Goal: Task Accomplishment & Management: Use online tool/utility

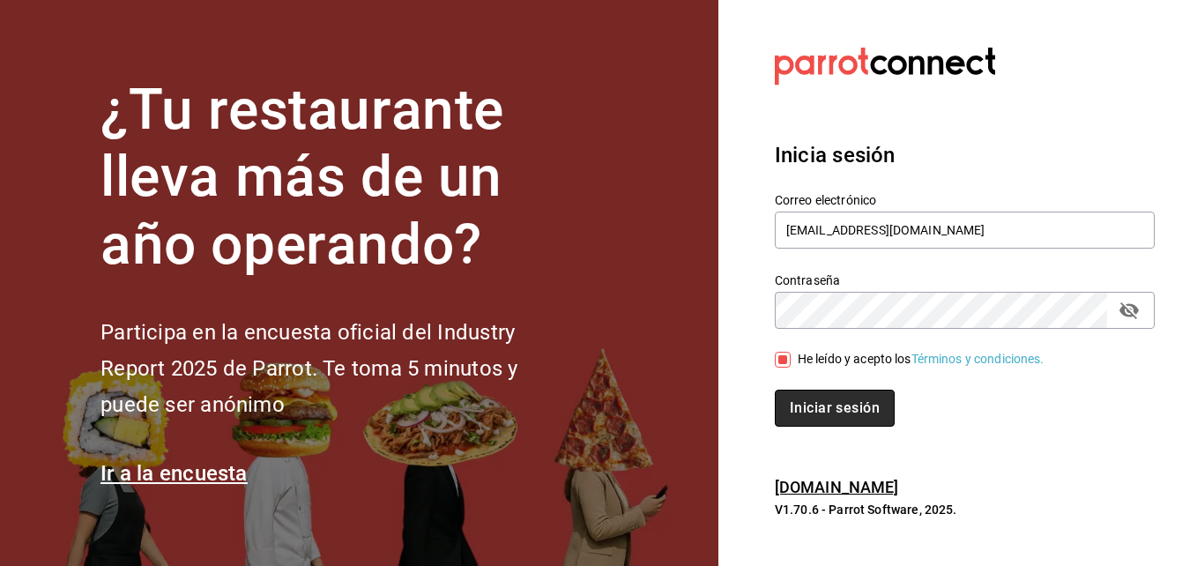
click at [793, 403] on button "Iniciar sesión" at bounding box center [835, 408] width 120 height 37
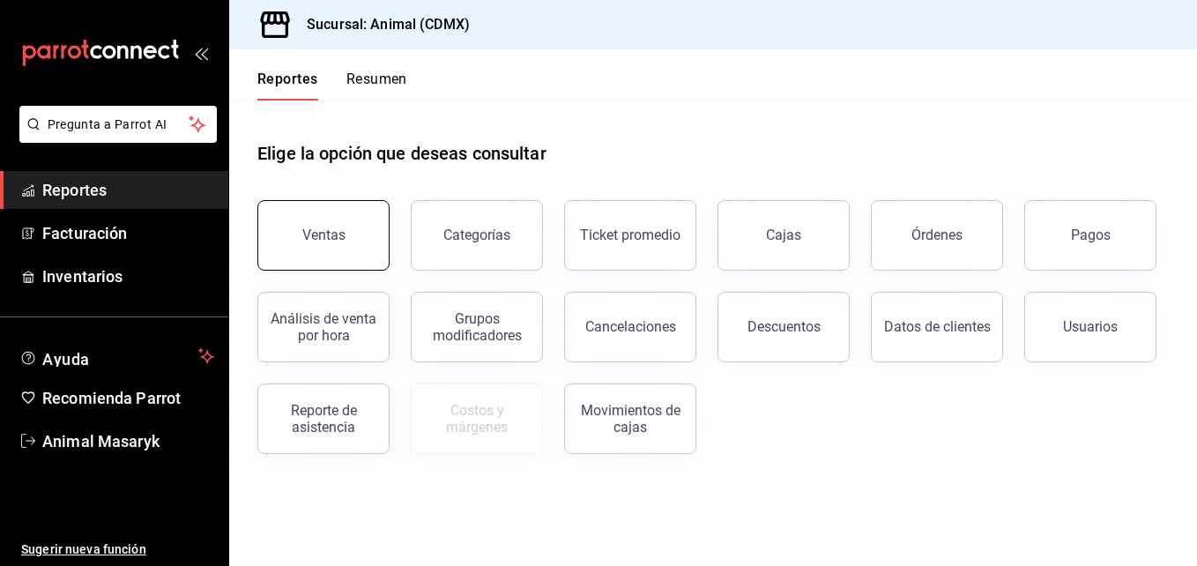
click at [326, 227] on div "Ventas" at bounding box center [323, 235] width 43 height 17
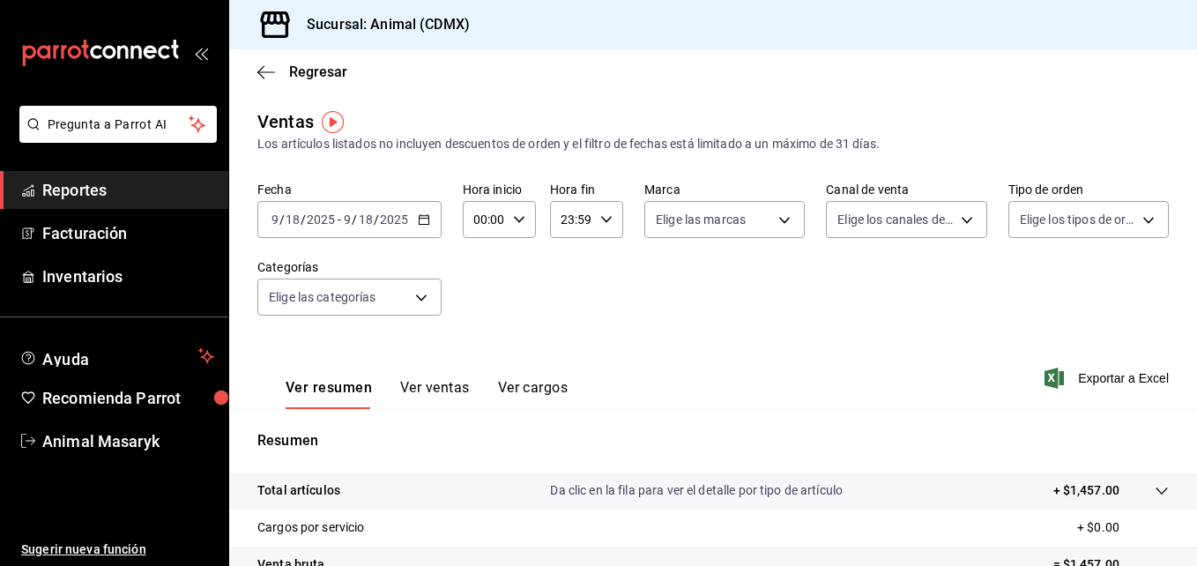
click at [425, 223] on icon "button" at bounding box center [424, 219] width 12 height 12
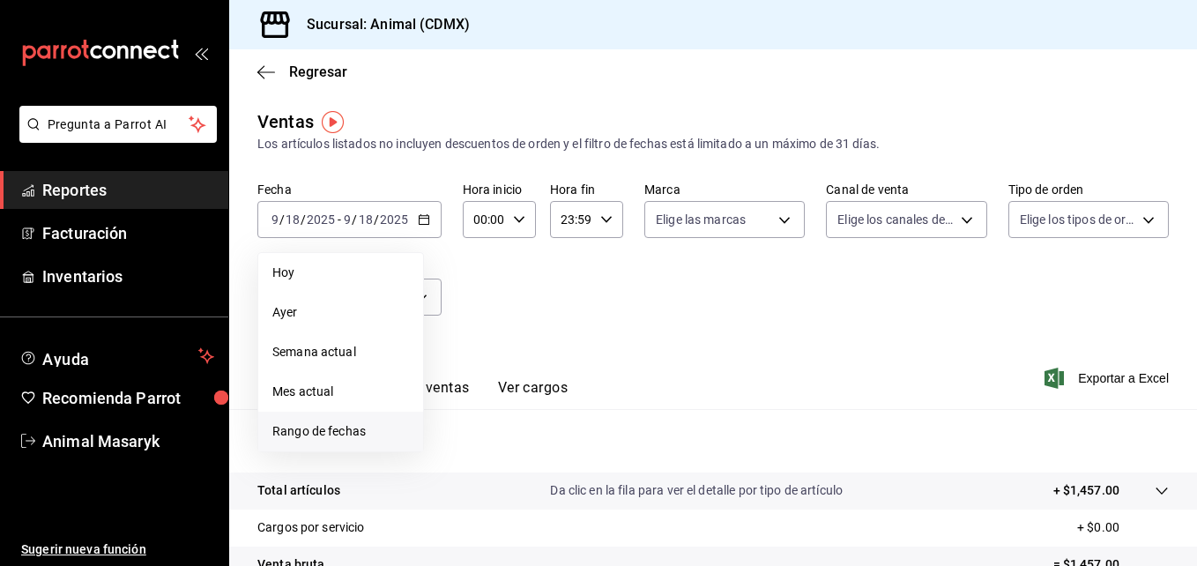
click at [352, 433] on span "Rango de fechas" at bounding box center [340, 431] width 137 height 19
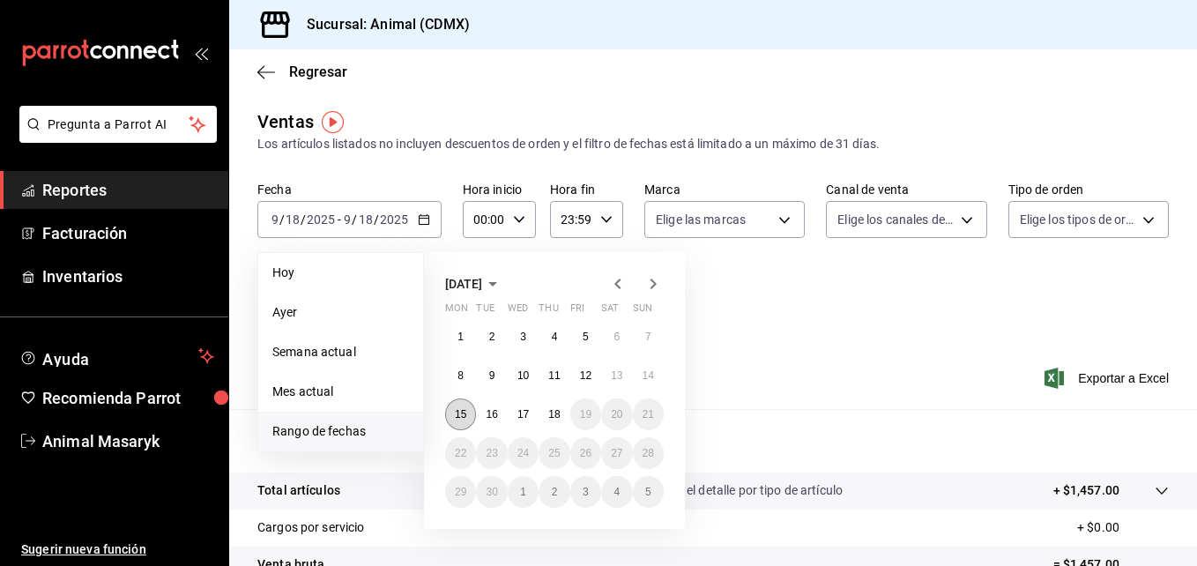
click at [454, 419] on button "15" at bounding box center [460, 414] width 31 height 32
click at [555, 424] on button "18" at bounding box center [554, 414] width 31 height 32
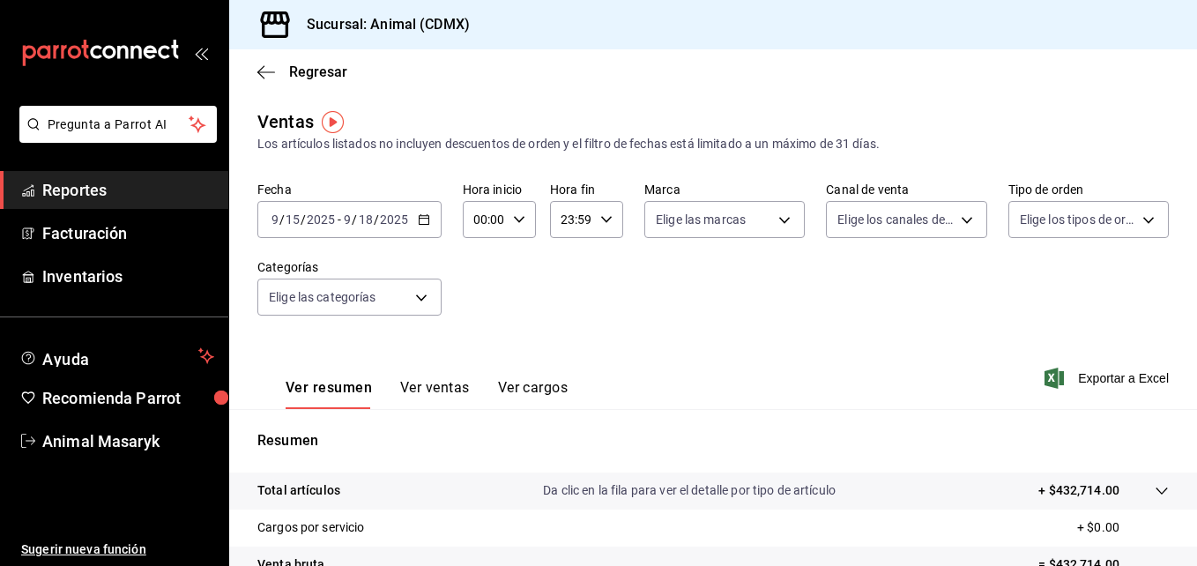
click at [518, 223] on icon "button" at bounding box center [519, 219] width 12 height 12
click at [480, 273] on span "05" at bounding box center [480, 267] width 8 height 14
type input "05:00"
click at [601, 219] on div at bounding box center [598, 283] width 1197 height 566
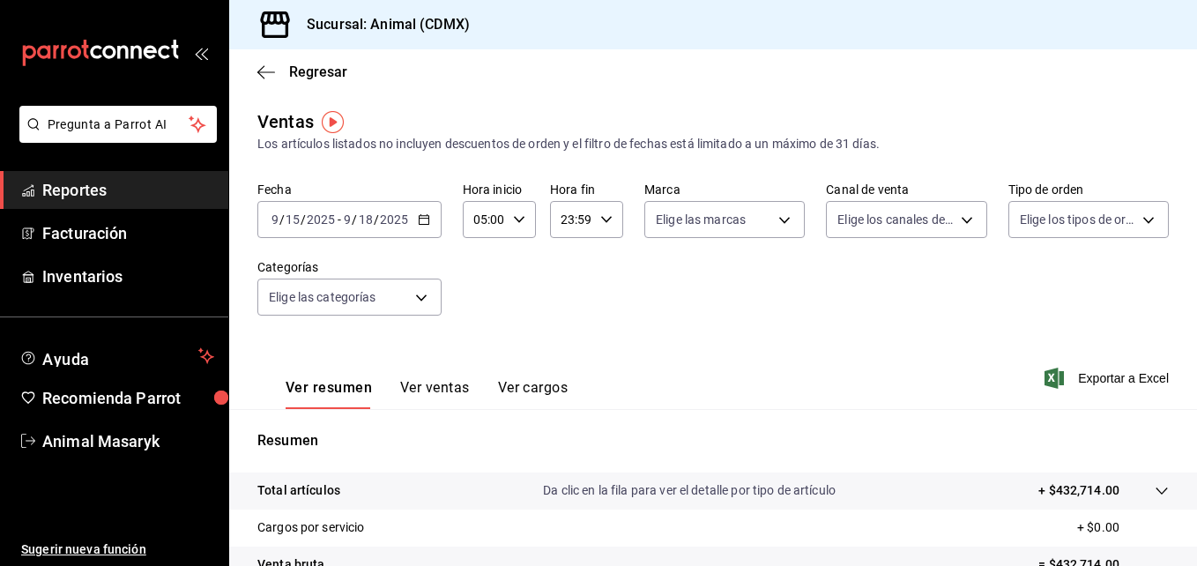
click at [601, 219] on \(Stroke\) "button" at bounding box center [606, 219] width 11 height 6
click at [601, 261] on span "00" at bounding box center [602, 264] width 8 height 14
click at [565, 223] on div at bounding box center [598, 283] width 1197 height 566
click at [566, 220] on input "23:00" at bounding box center [571, 219] width 43 height 35
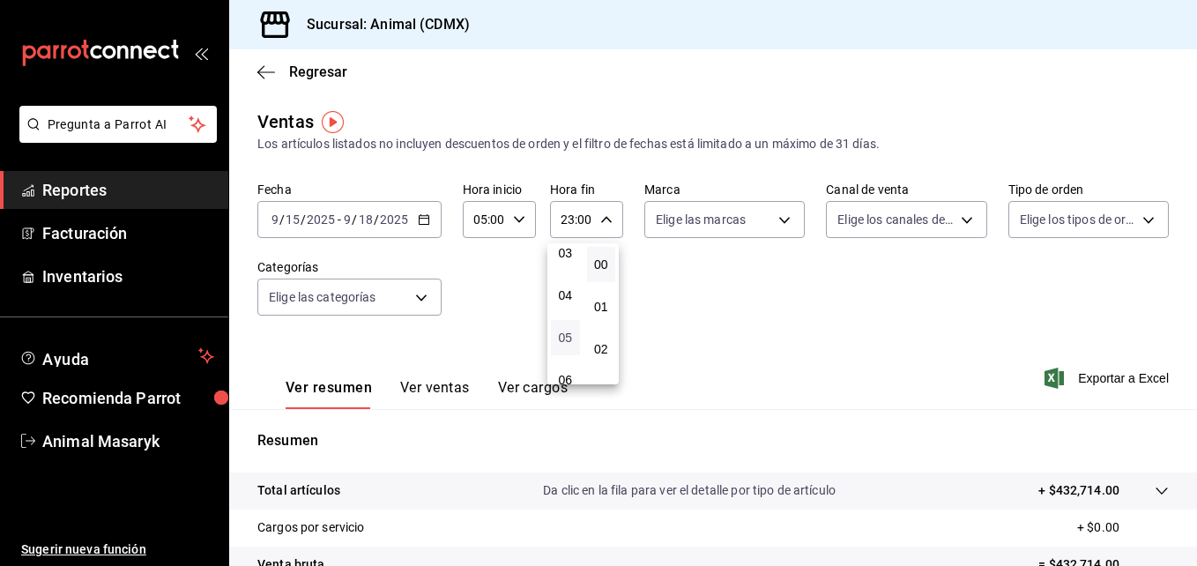
click at [563, 333] on span "05" at bounding box center [565, 338] width 8 height 14
type input "05:00"
click at [780, 218] on div at bounding box center [598, 283] width 1197 height 566
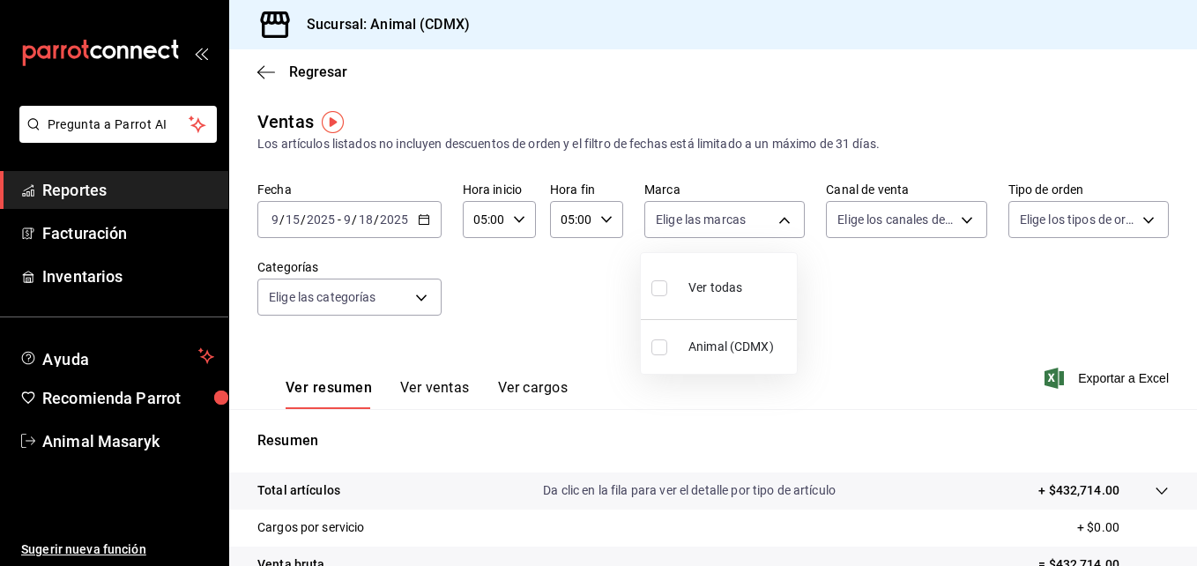
click at [780, 218] on body "Pregunta a Parrot AI Reportes Facturación Inventarios Ayuda Recomienda Parrot A…" at bounding box center [598, 283] width 1197 height 566
click at [656, 294] on input "checkbox" at bounding box center [659, 288] width 16 height 16
checkbox input "true"
type input "cb0f6aec-1481-4e37-861c-bab9b3a65b14"
checkbox input "true"
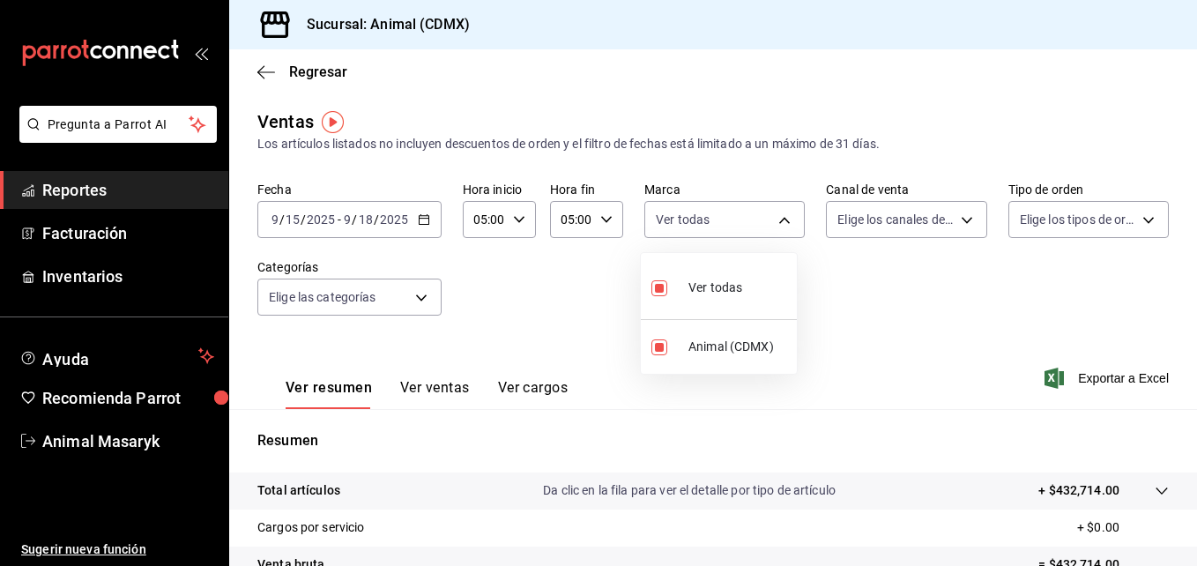
click at [421, 294] on div at bounding box center [598, 283] width 1197 height 566
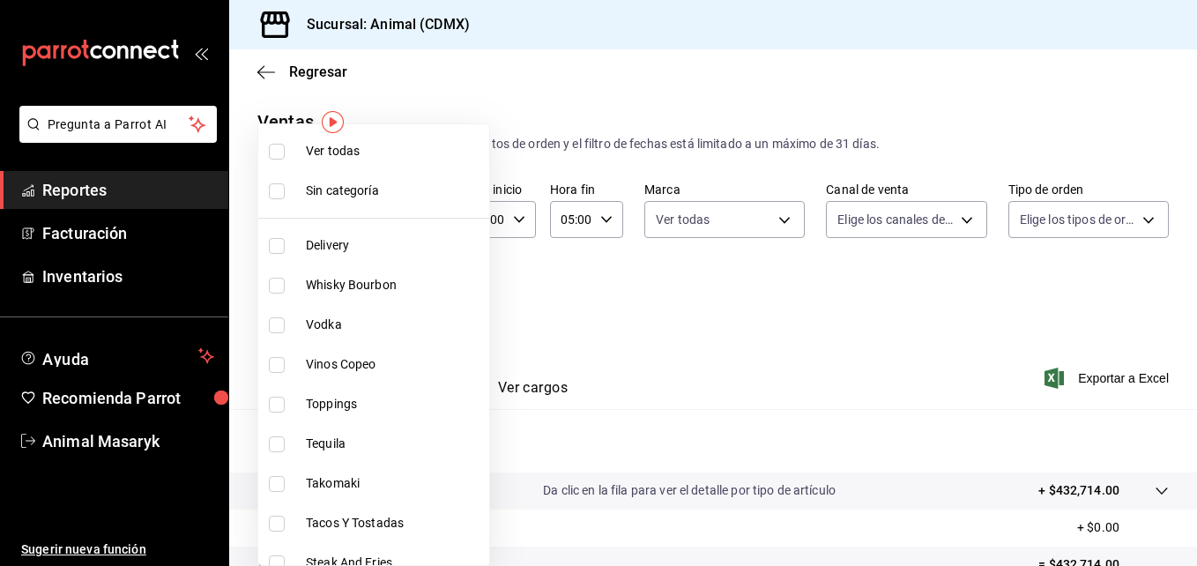
click at [421, 294] on body "Pregunta a Parrot AI Reportes Facturación Inventarios Ayuda Recomienda Parrot A…" at bounding box center [598, 283] width 1197 height 566
click at [278, 148] on input "checkbox" at bounding box center [277, 152] width 16 height 16
checkbox input "true"
type input "281688af-6220-48ae-86b9-ca5e6f63eb3e,2ffeebaa-176c-4024-95f8-553ffecca8da,37769…"
checkbox input "true"
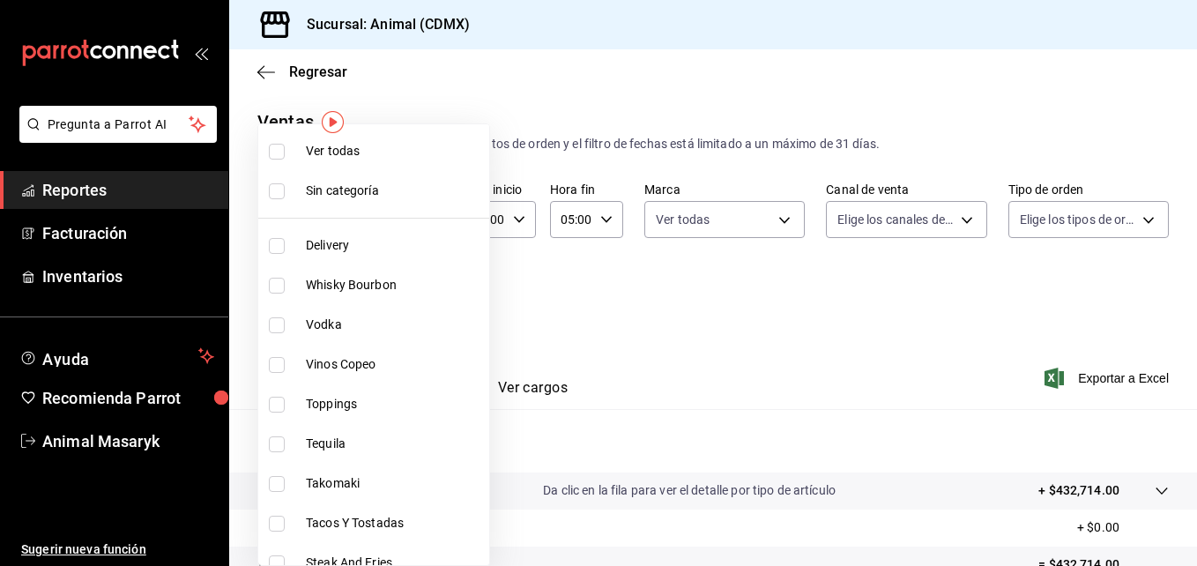
checkbox input "true"
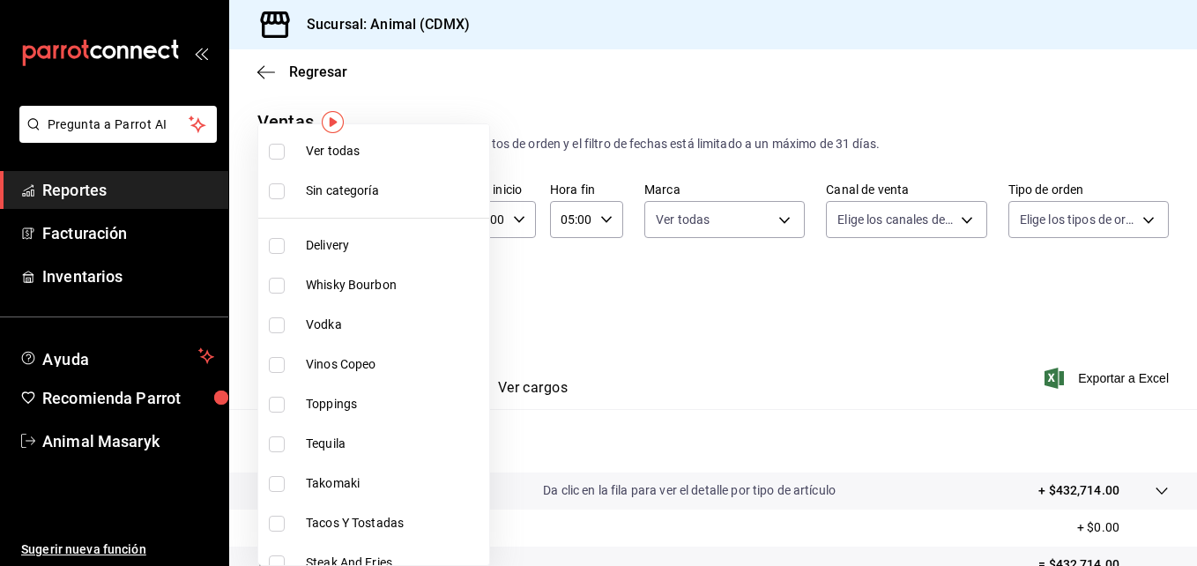
checkbox input "true"
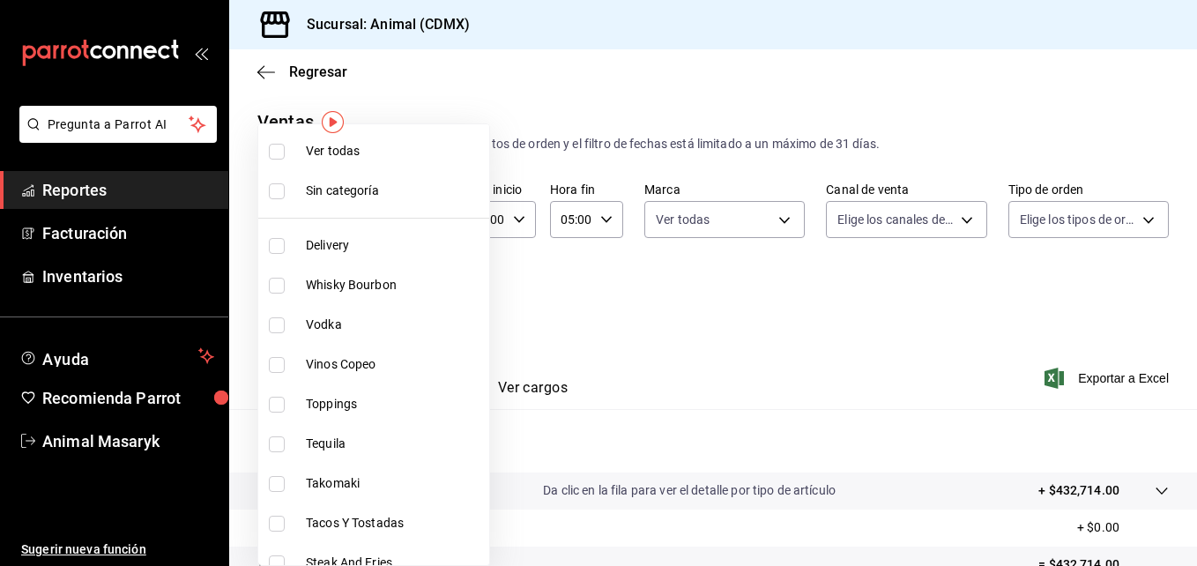
checkbox input "true"
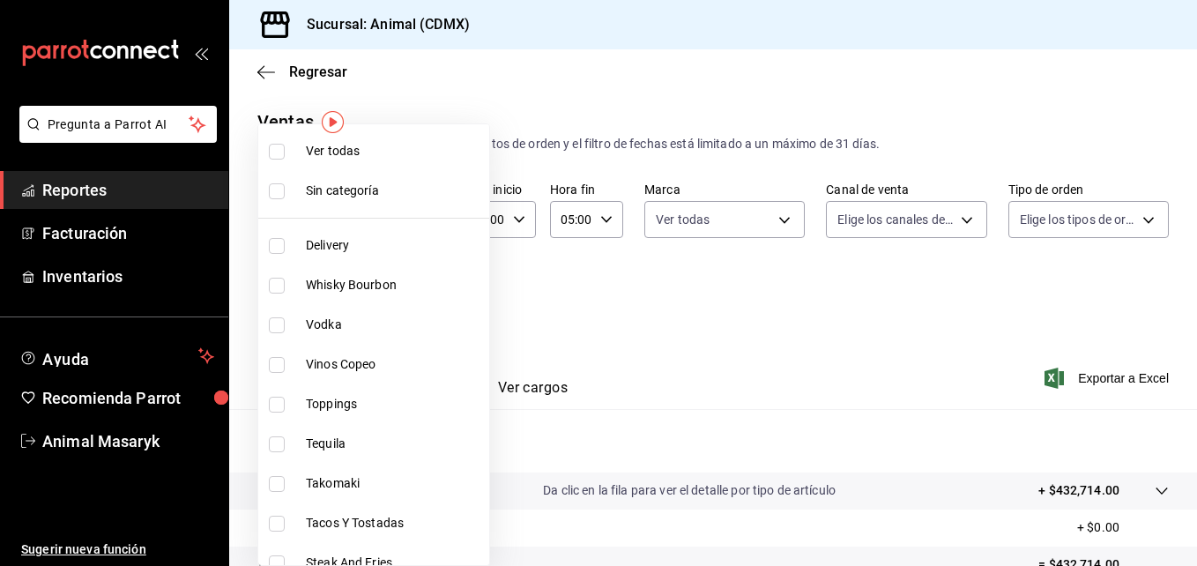
checkbox input "true"
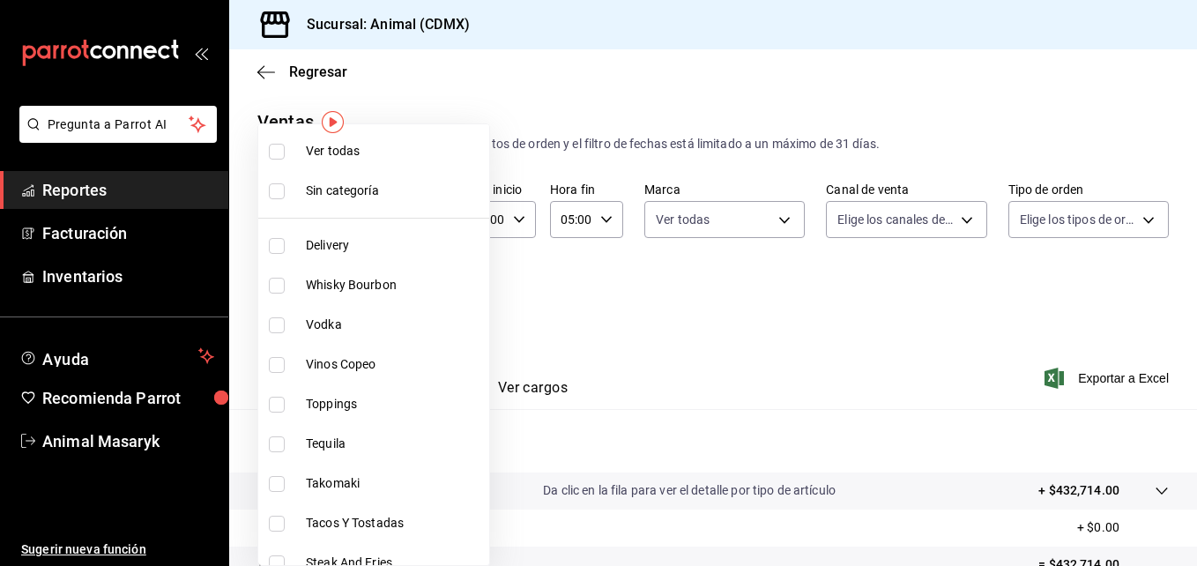
checkbox input "true"
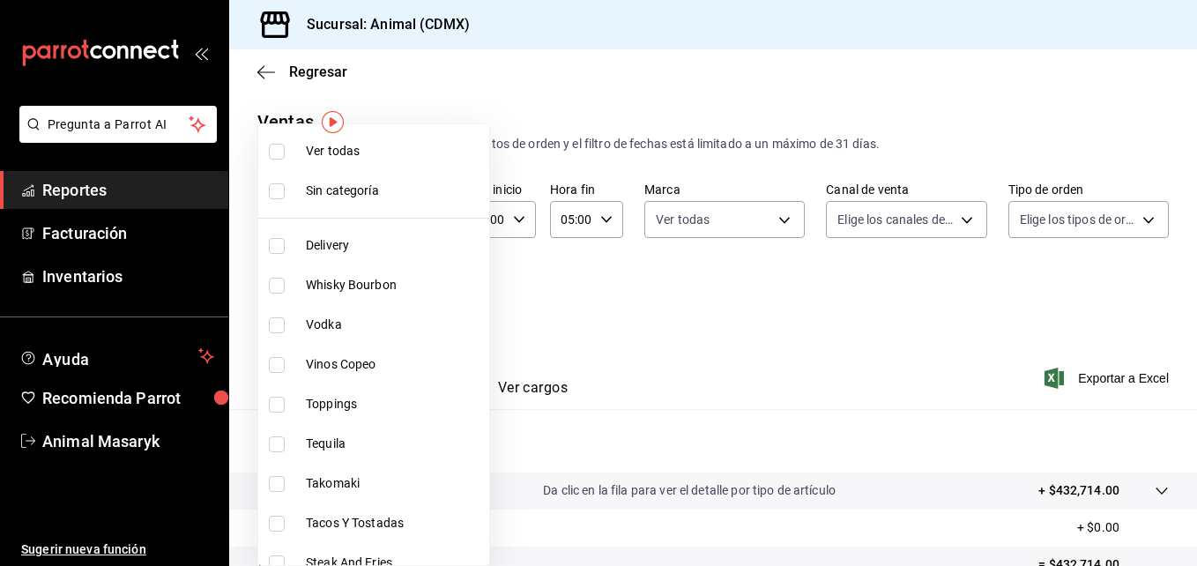
checkbox input "true"
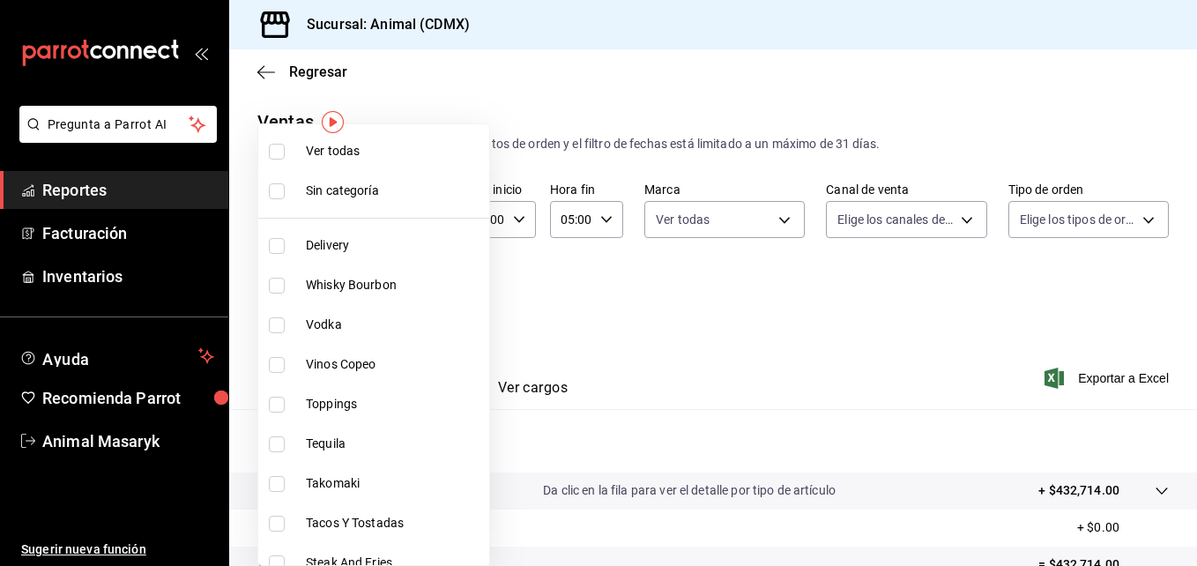
checkbox input "true"
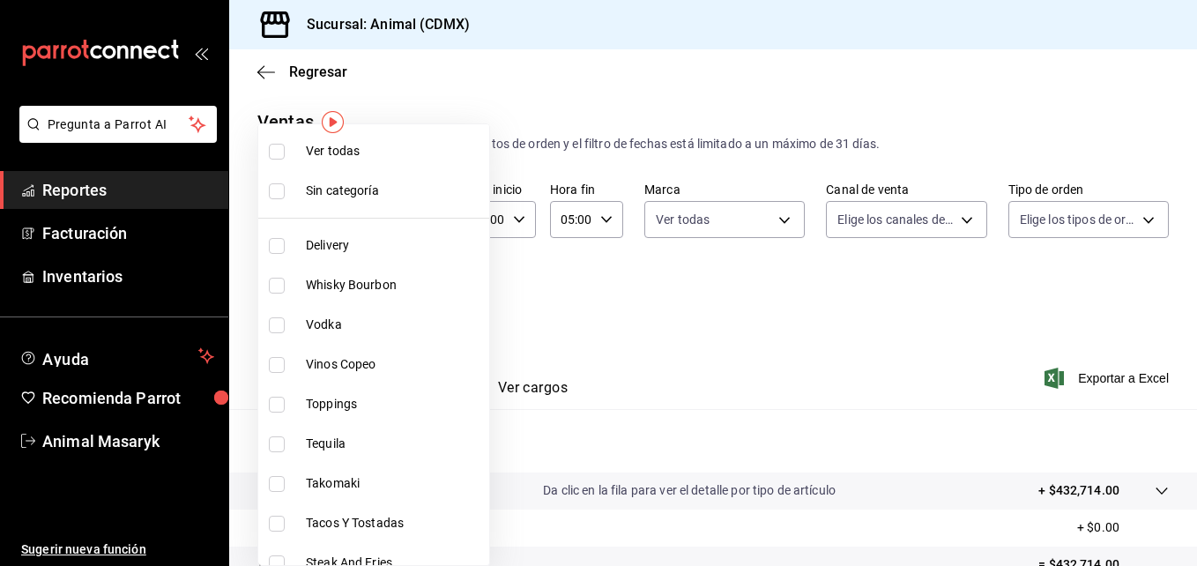
checkbox input "true"
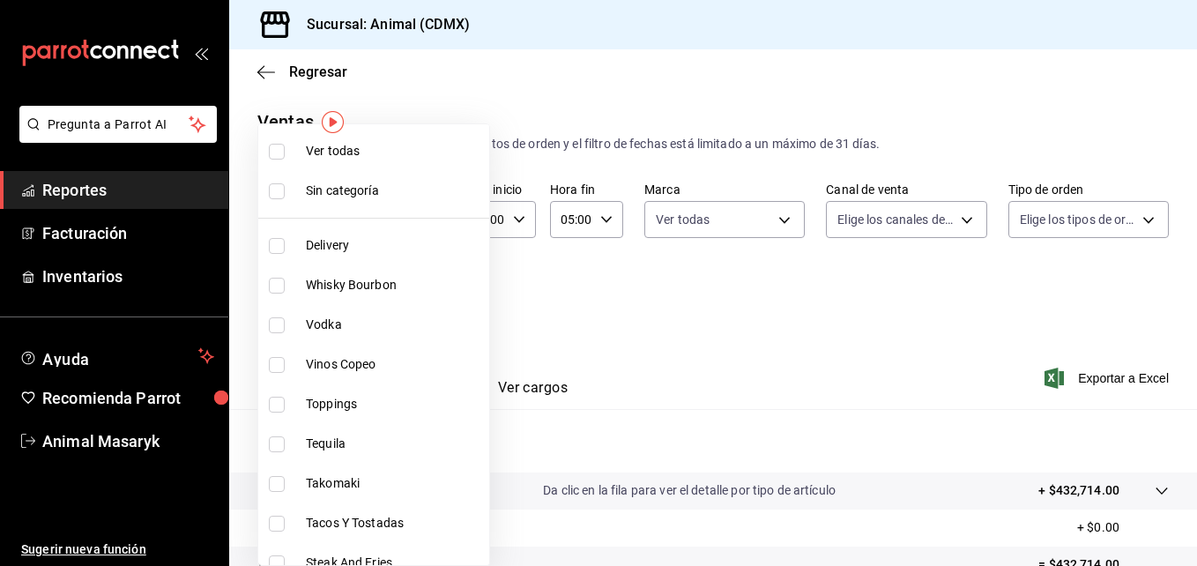
checkbox input "true"
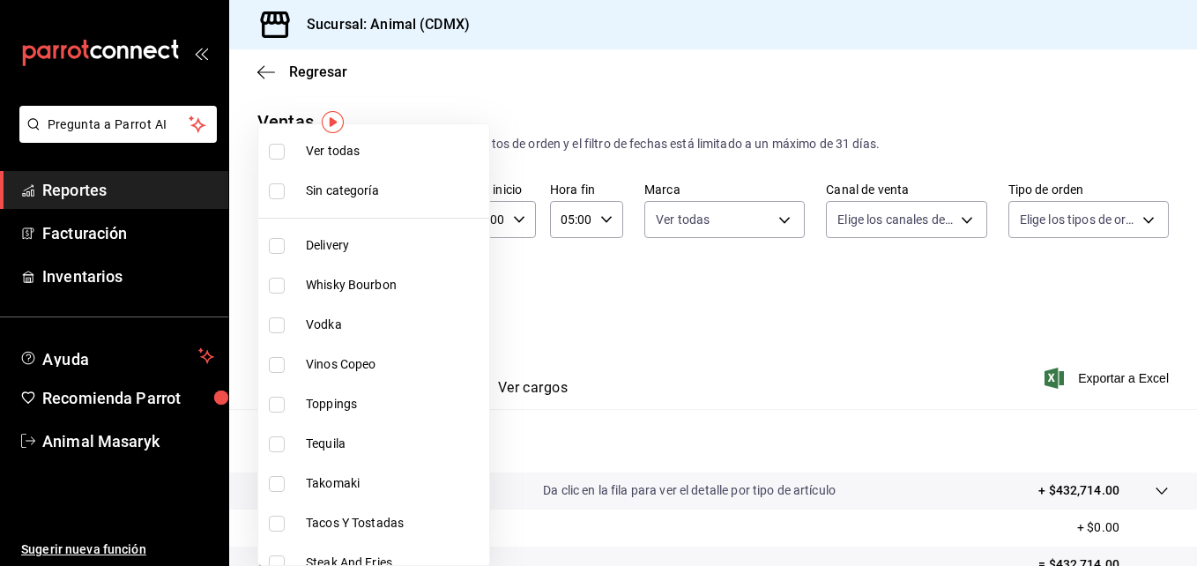
checkbox input "true"
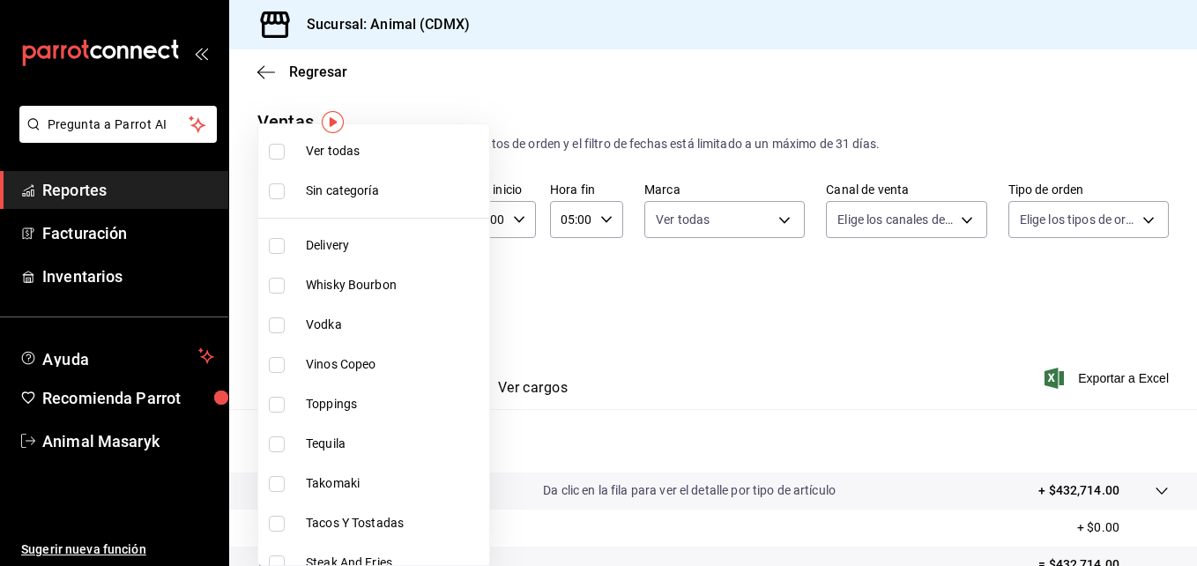
checkbox input "true"
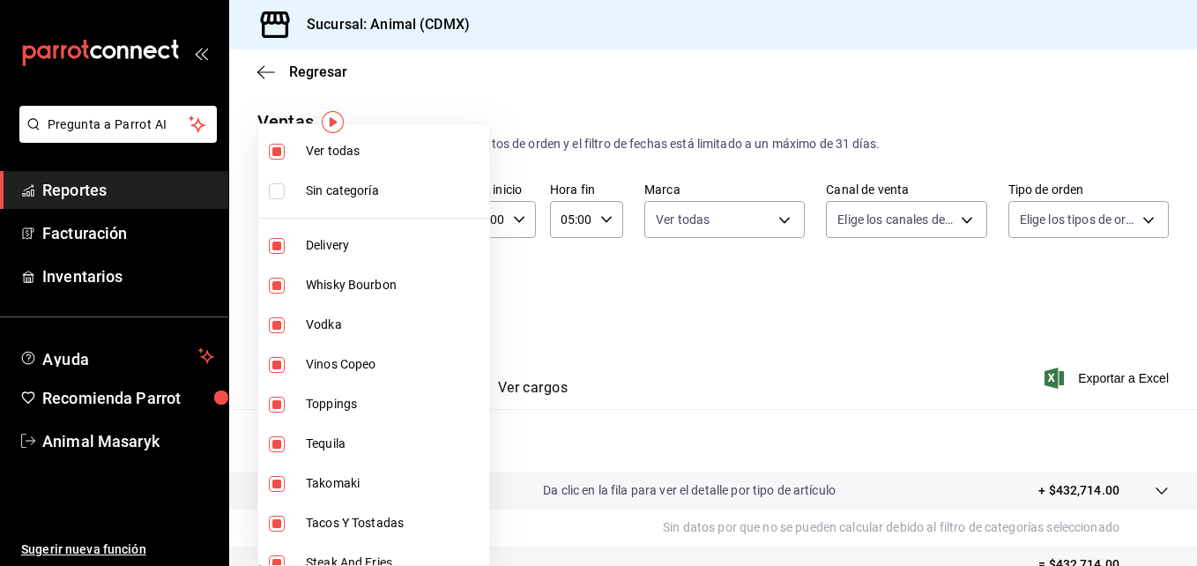
click at [959, 223] on div at bounding box center [598, 283] width 1197 height 566
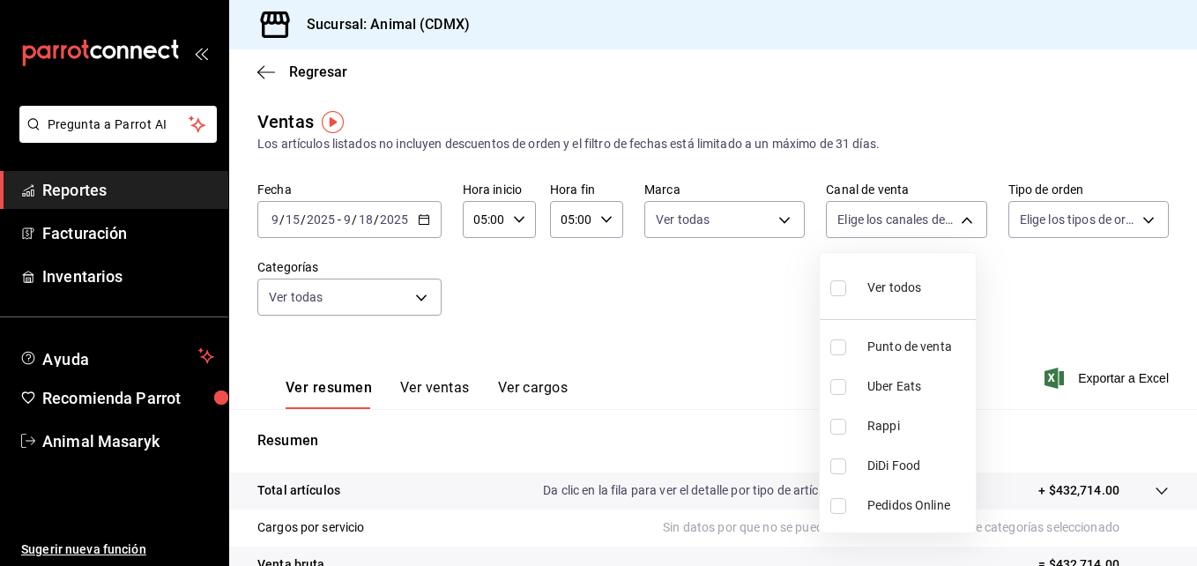
click at [959, 223] on body "Pregunta a Parrot AI Reportes Facturación Inventarios Ayuda Recomienda Parrot A…" at bounding box center [598, 283] width 1197 height 566
click at [833, 289] on input "checkbox" at bounding box center [838, 288] width 16 height 16
checkbox input "true"
type input "PARROT,UBER_EATS,RAPPI,DIDI_FOOD,ONLINE"
checkbox input "true"
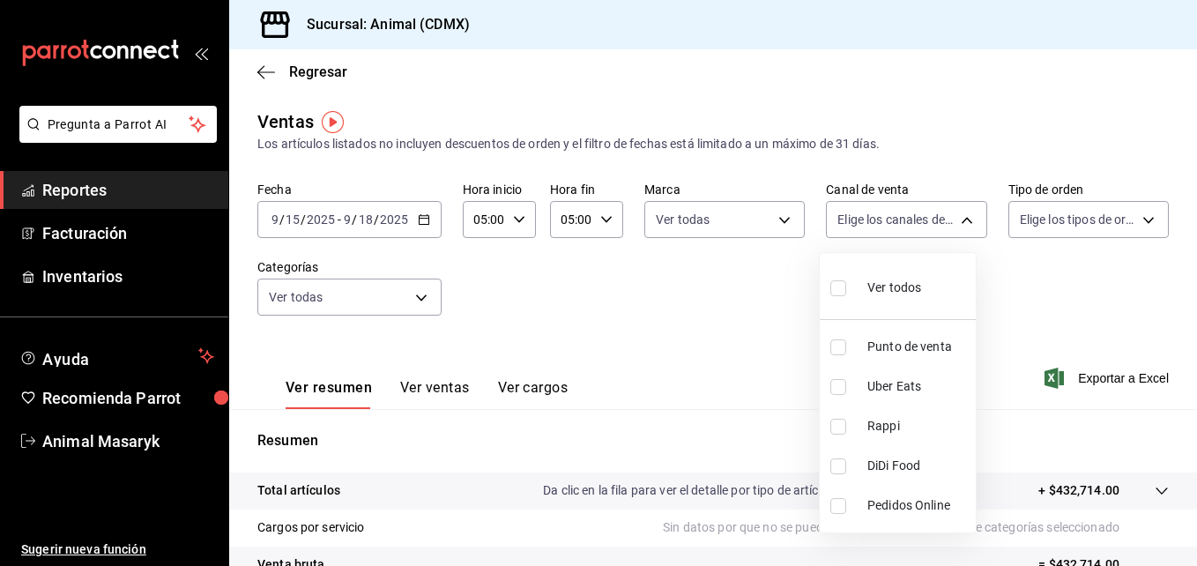
checkbox input "true"
click at [1136, 224] on div at bounding box center [598, 283] width 1197 height 566
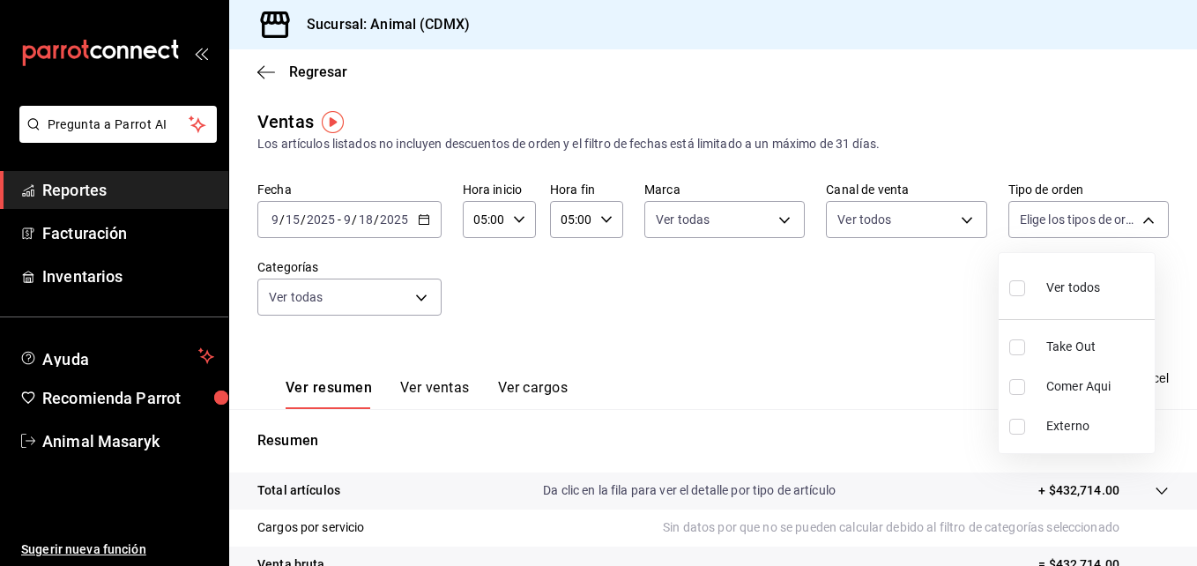
click at [1136, 224] on body "Pregunta a Parrot AI Reportes Facturación Inventarios Ayuda Recomienda Parrot A…" at bounding box center [598, 283] width 1197 height 566
click at [1020, 286] on input "checkbox" at bounding box center [1017, 288] width 16 height 16
checkbox input "true"
type input "ad44a823-99d3-4372-a913-4cf57f2a9ac0,b8ee5ff1-85c8-4a81-aa51-555e6c8ba0c6,EXTER…"
checkbox input "true"
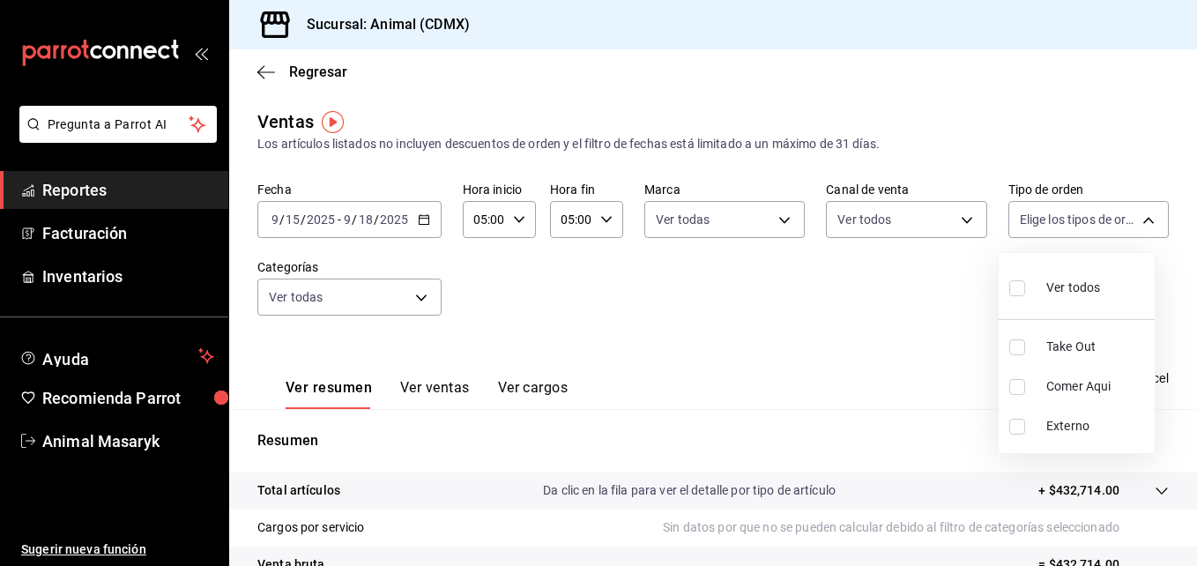
checkbox input "true"
click at [917, 291] on div at bounding box center [598, 283] width 1197 height 566
click at [1090, 375] on span "Exportar a Excel" at bounding box center [1108, 378] width 121 height 21
